Goal: Transaction & Acquisition: Book appointment/travel/reservation

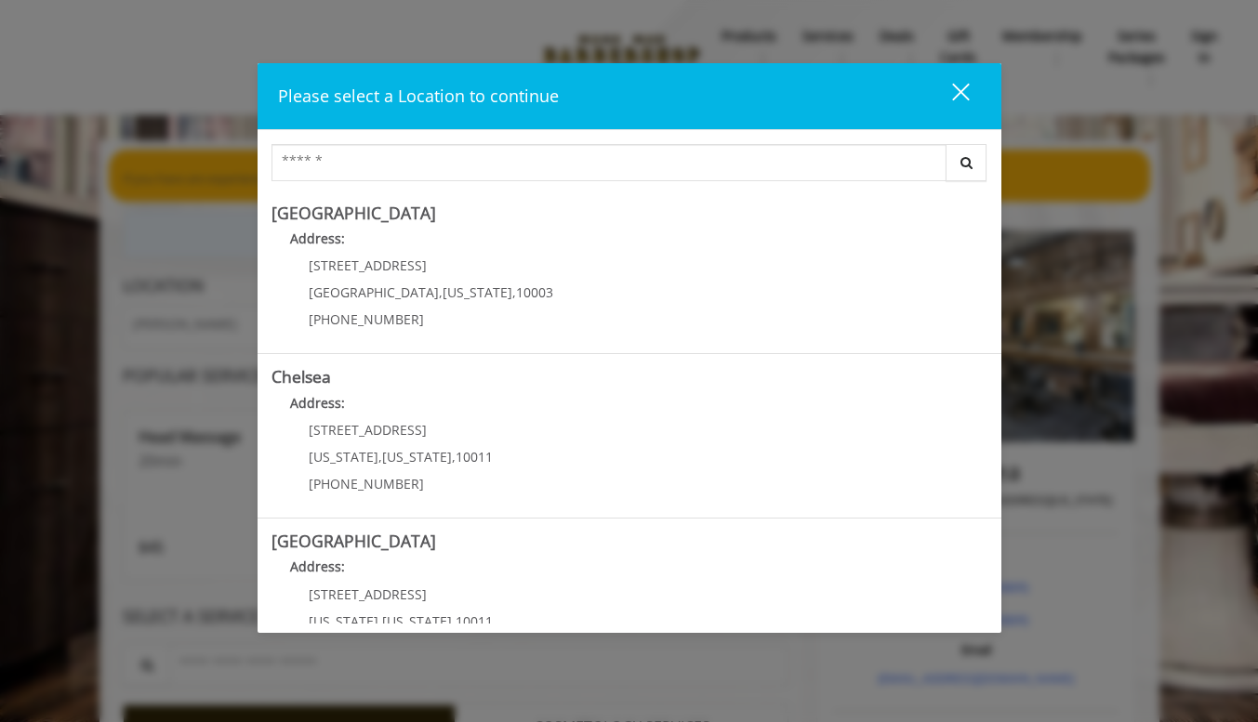
click at [951, 86] on div "close" at bounding box center [949, 96] width 37 height 28
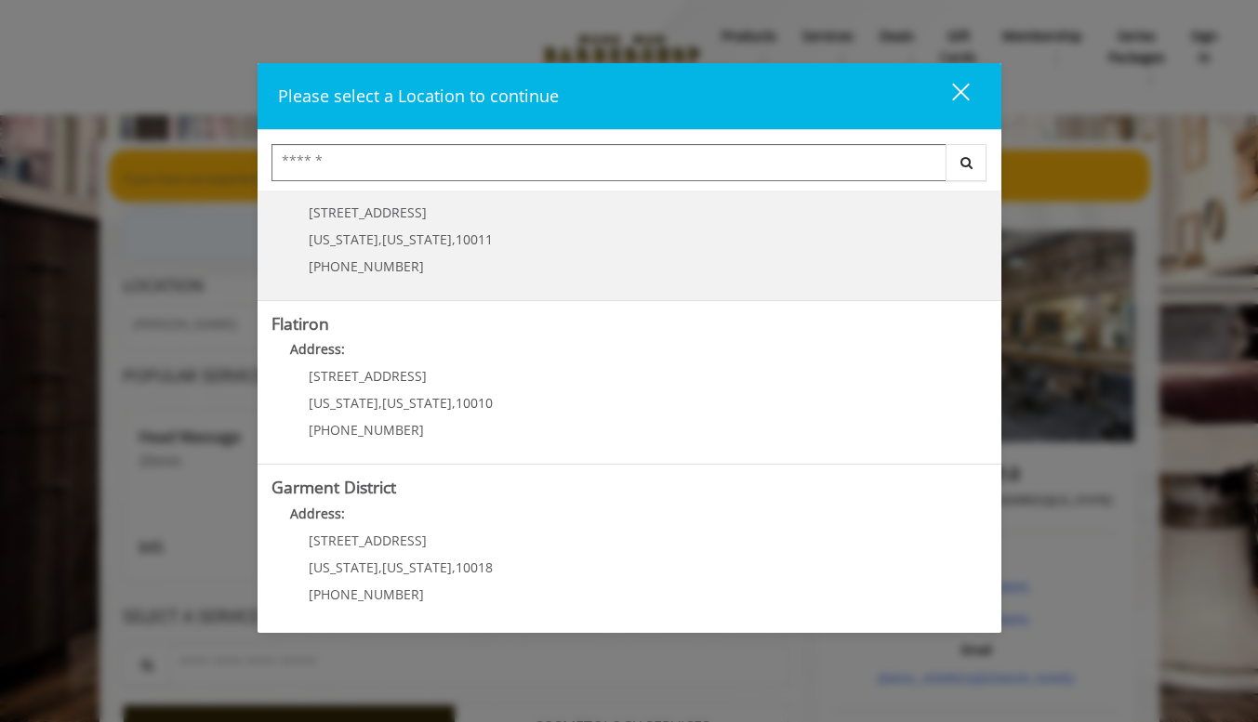
scroll to position [388, 0]
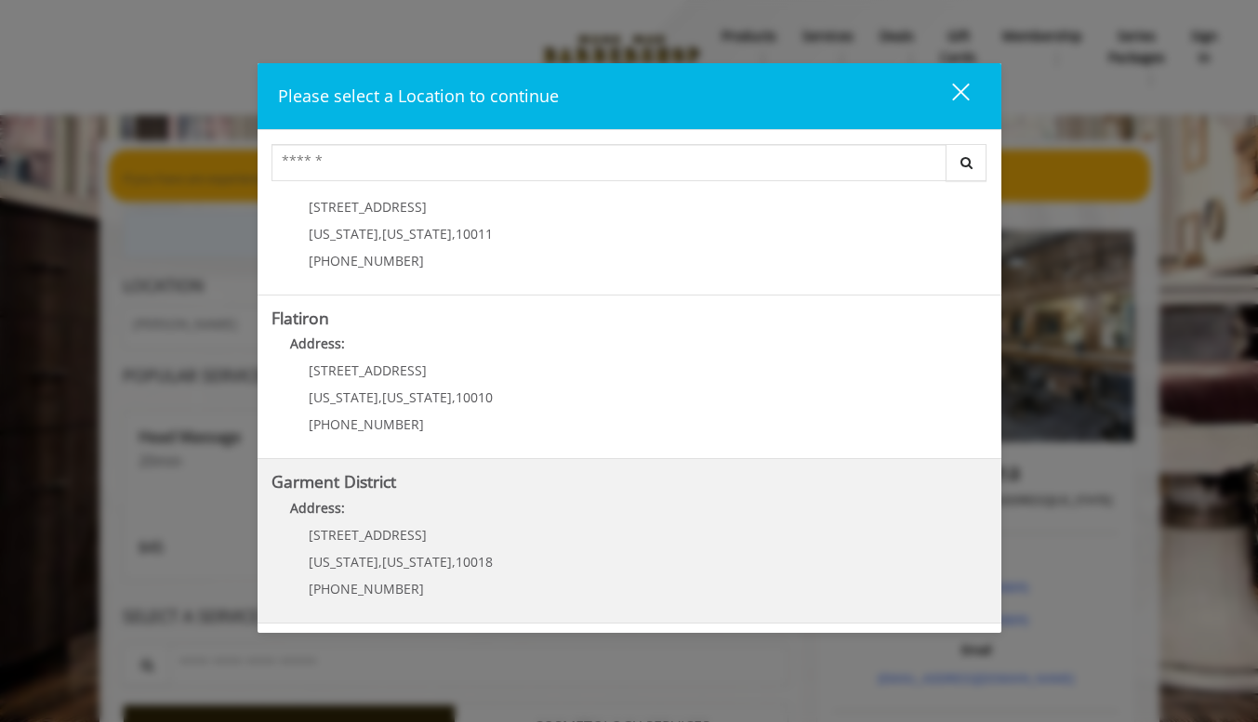
click at [604, 532] on District "Garment District Address: [STREET_ADDRESS][US_STATE][US_STATE] (212) 997-4247" at bounding box center [630, 541] width 716 height 136
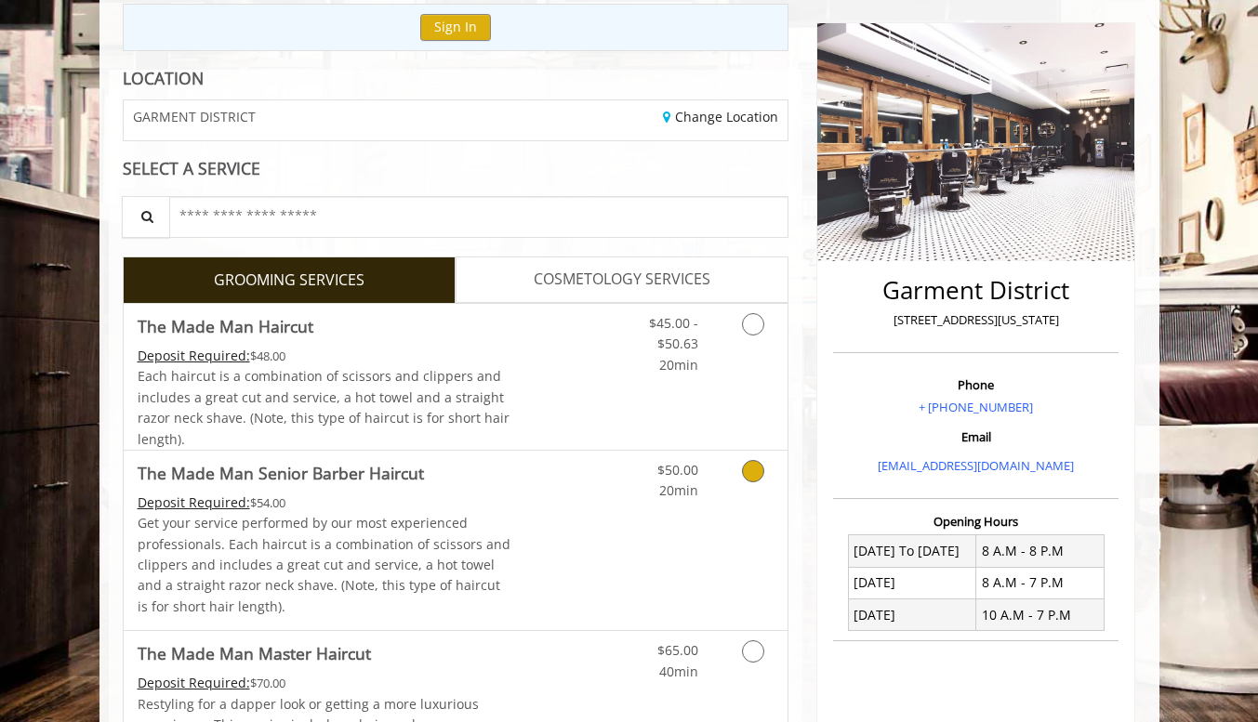
scroll to position [186, 0]
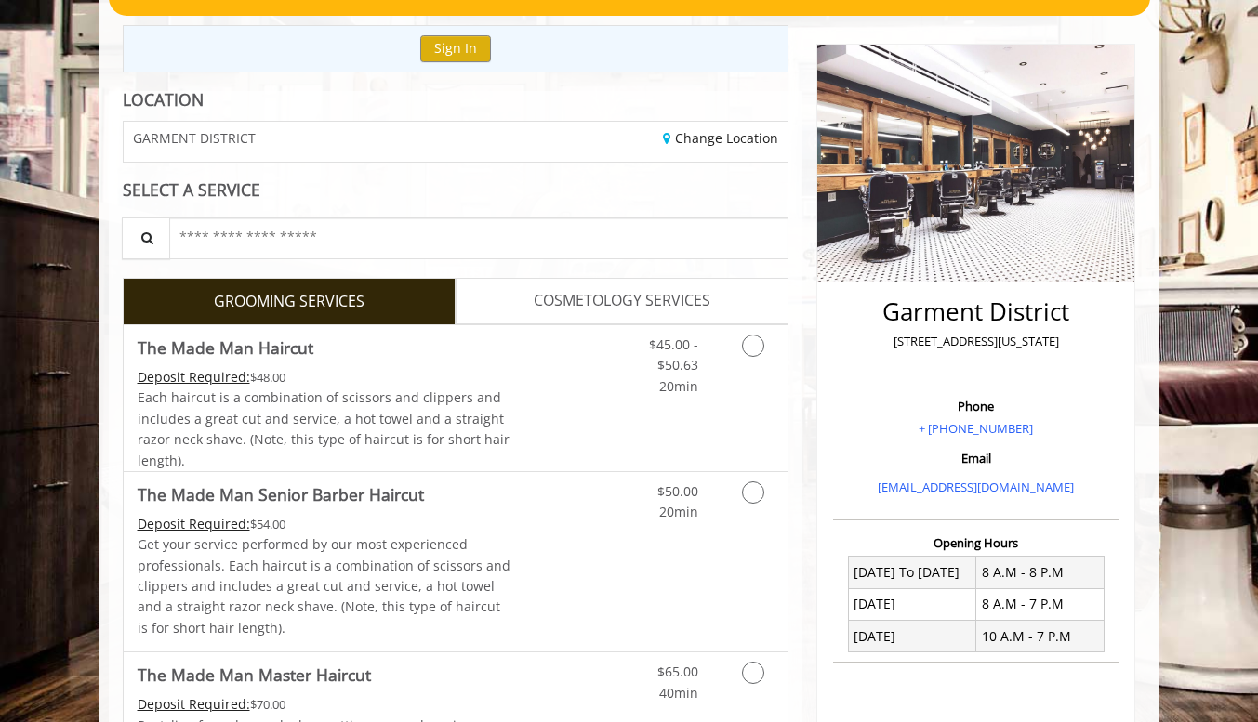
click at [589, 291] on span "COSMETOLOGY SERVICES" at bounding box center [622, 301] width 177 height 24
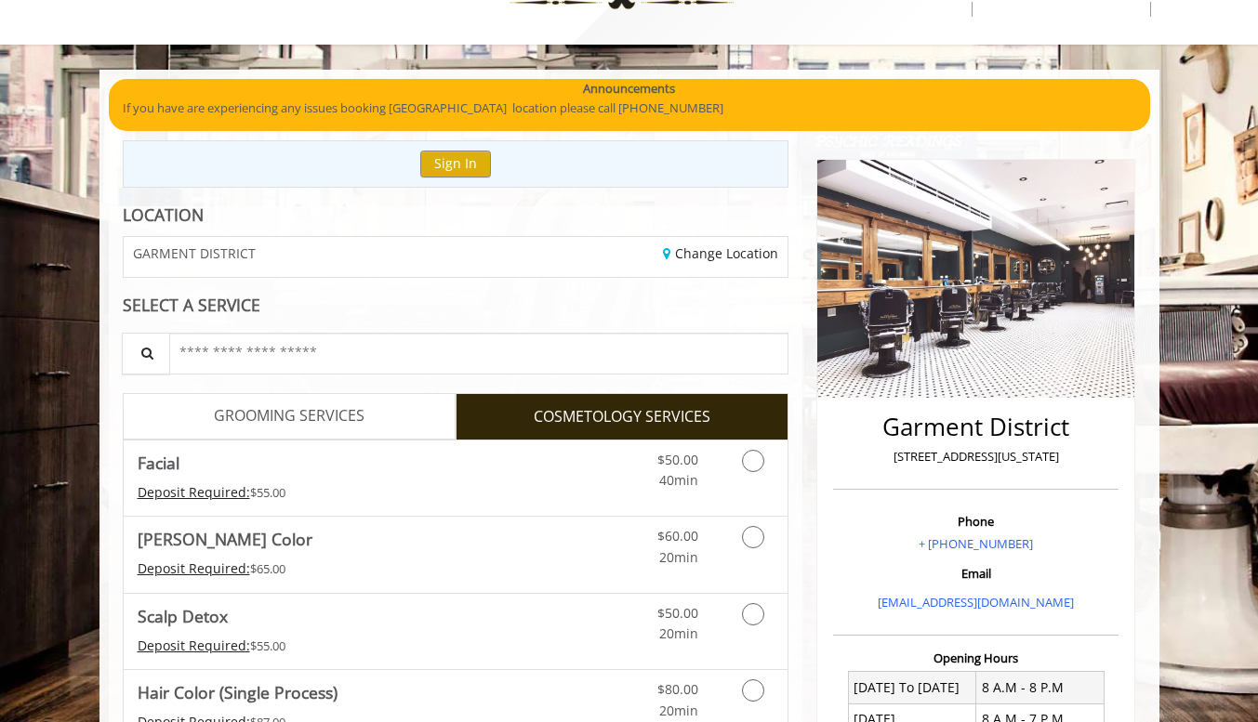
scroll to position [93, 0]
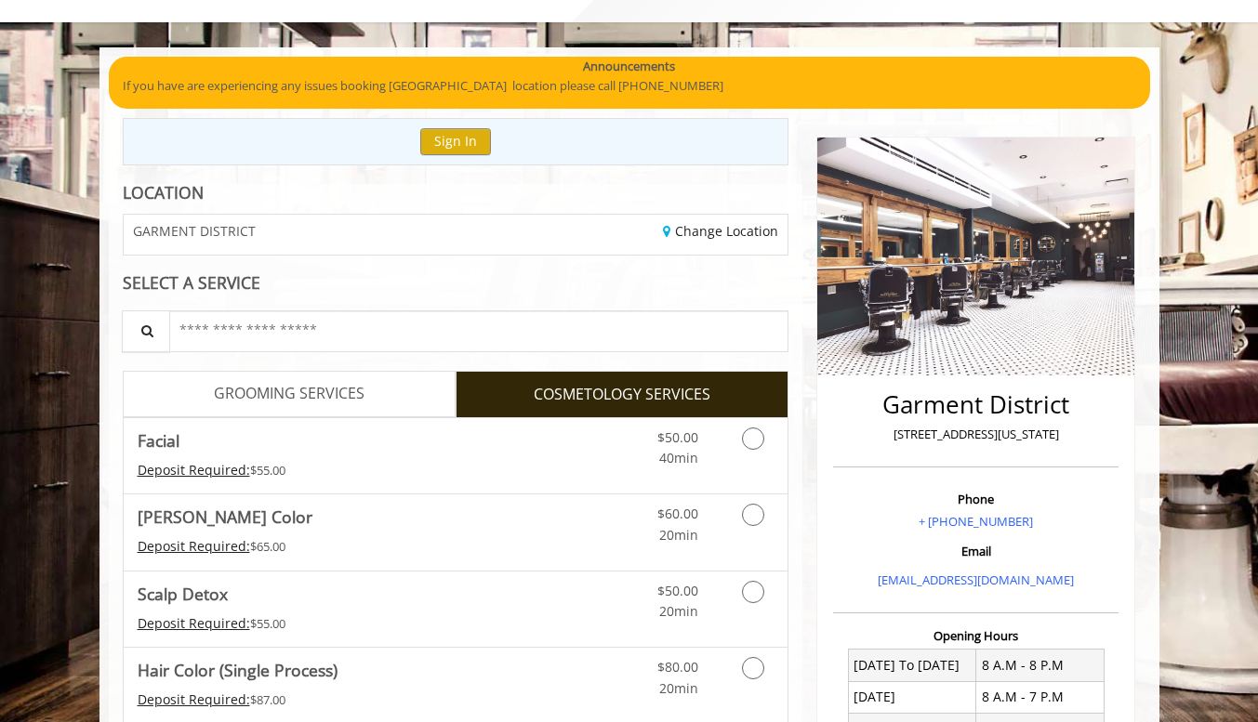
click at [325, 400] on span "GROOMING SERVICES" at bounding box center [289, 394] width 151 height 24
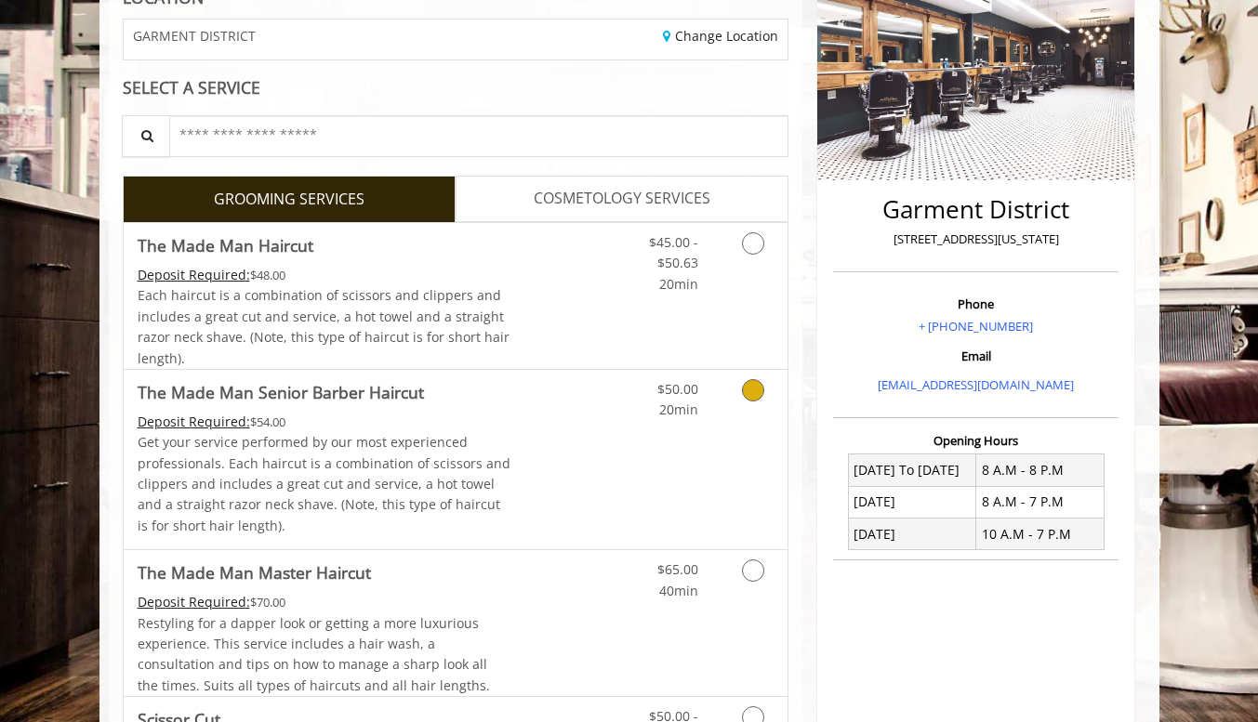
scroll to position [372, 0]
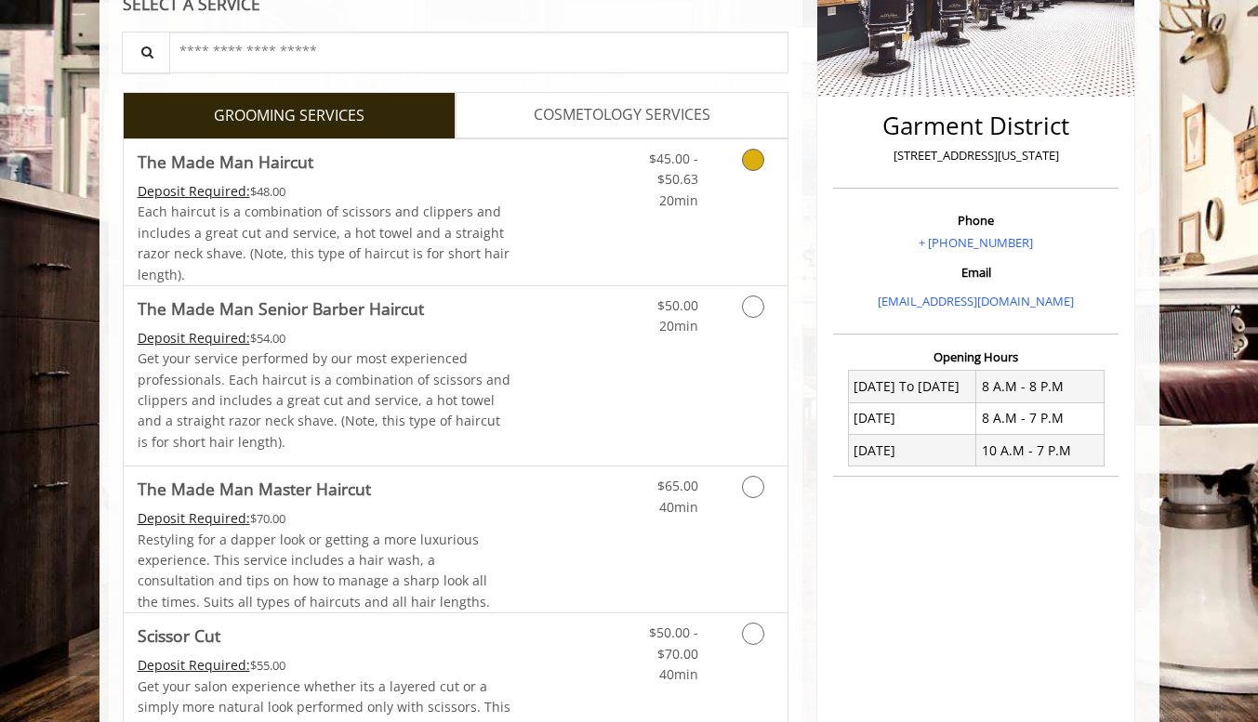
click at [746, 155] on icon "Grooming services" at bounding box center [753, 160] width 22 height 22
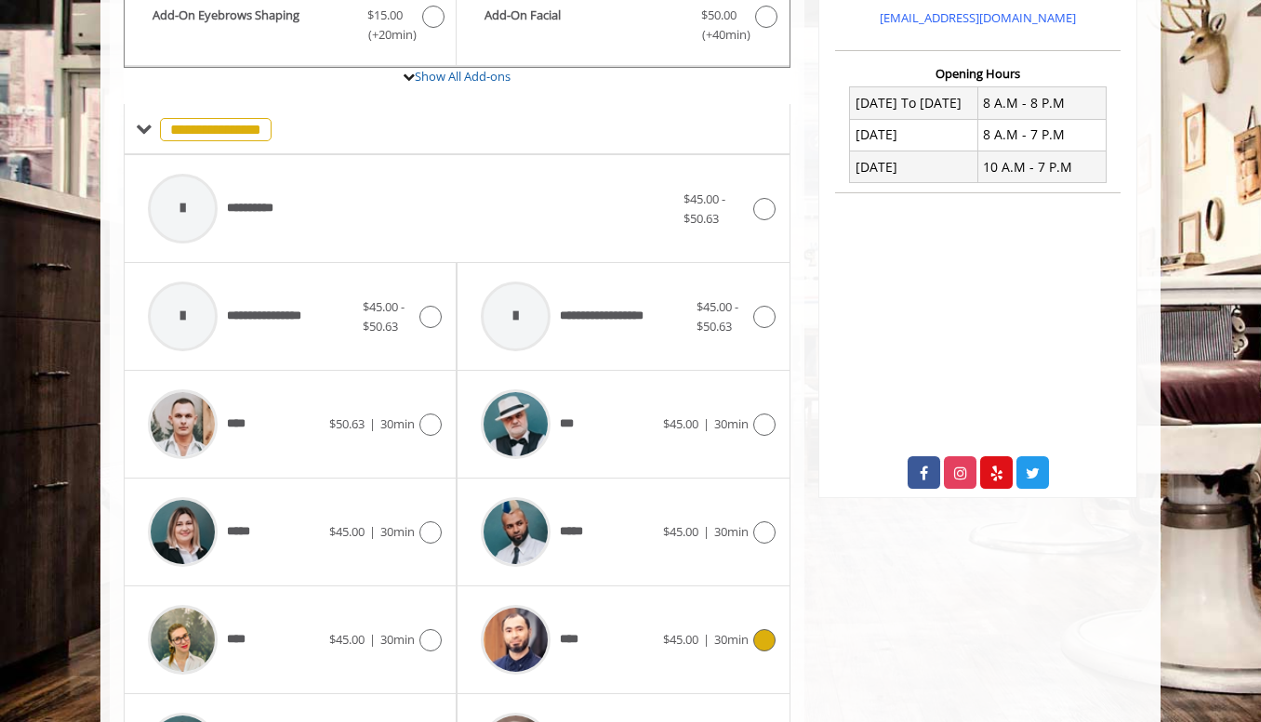
scroll to position [350, 0]
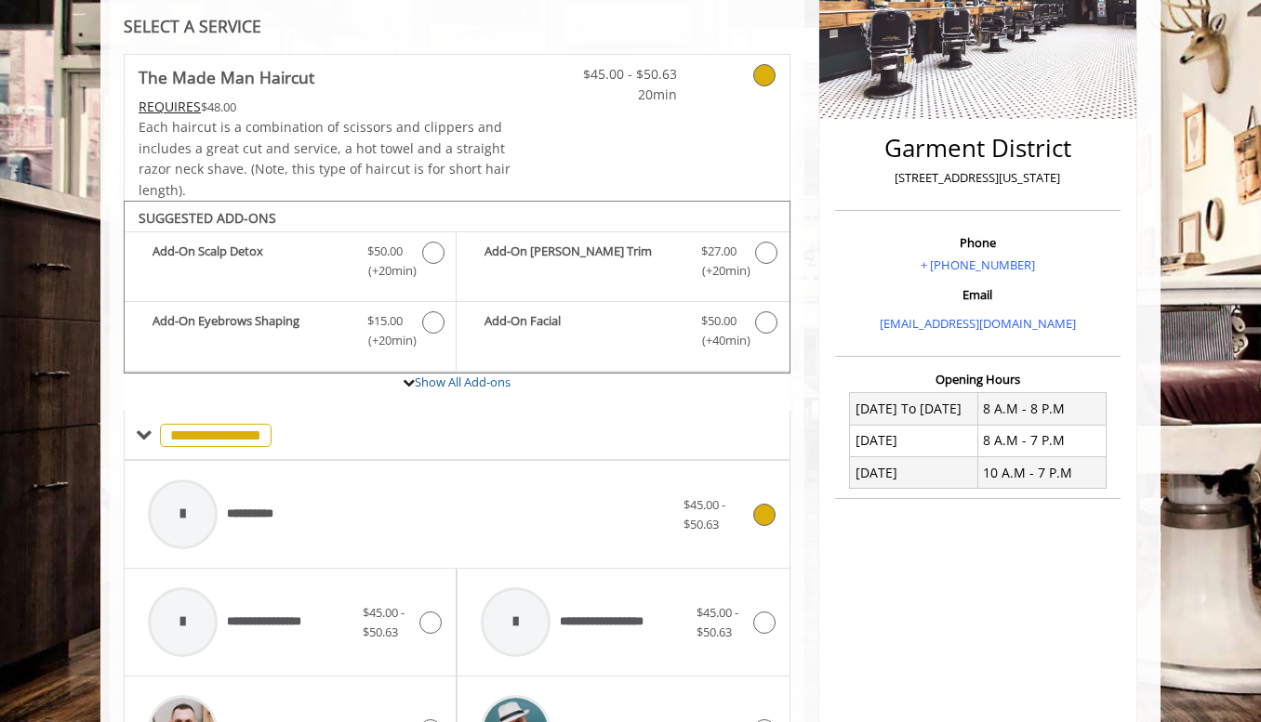
click at [772, 517] on icon at bounding box center [764, 515] width 22 height 22
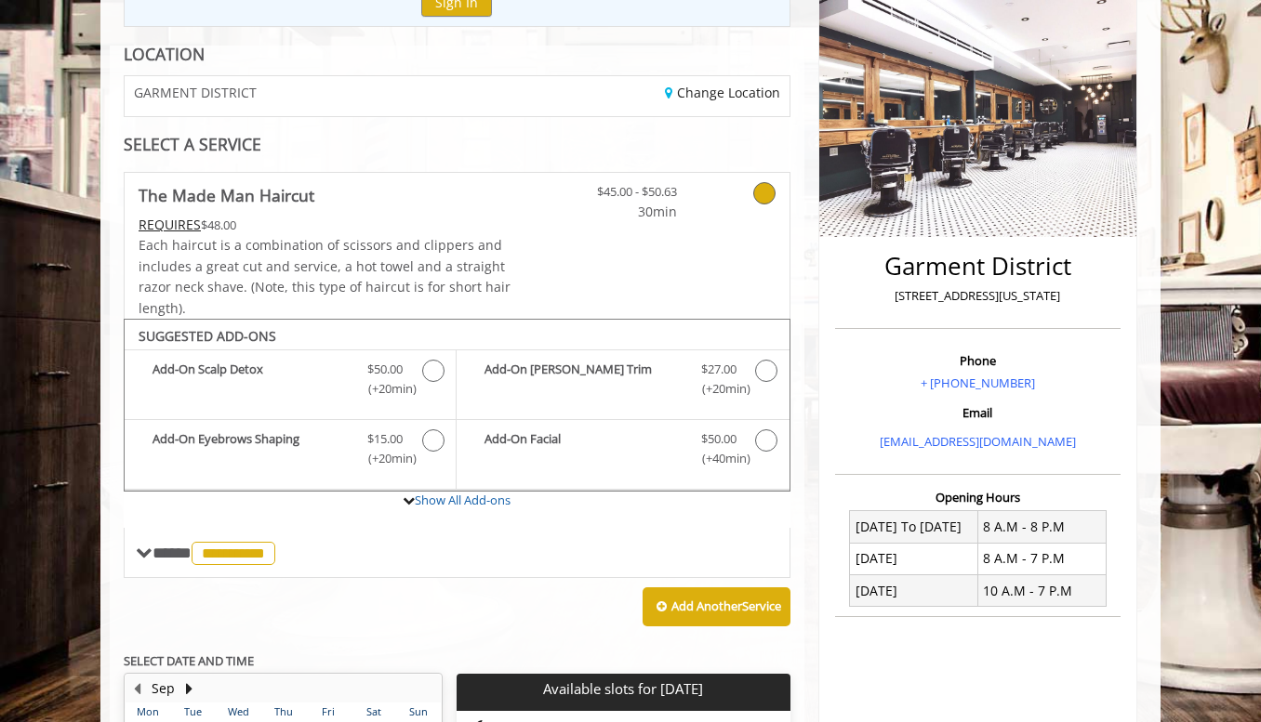
scroll to position [220, 0]
